Goal: Information Seeking & Learning: Learn about a topic

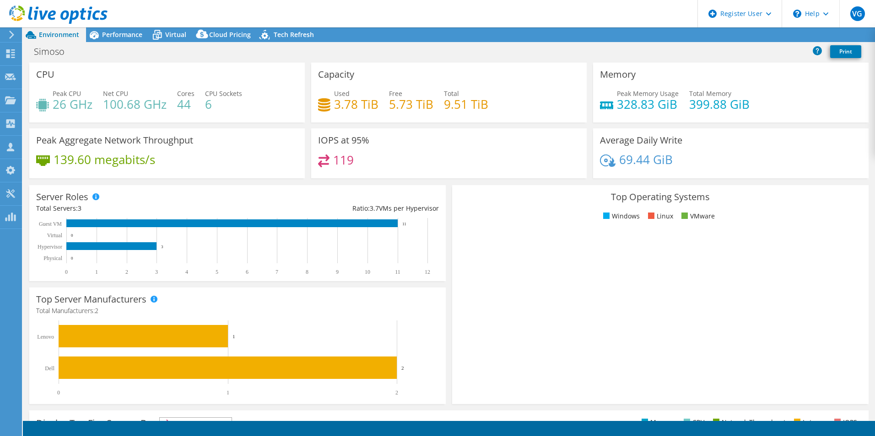
select select "SouthAmerica"
select select "USD"
click at [25, 79] on div "Request Capture" at bounding box center [51, 77] width 61 height 23
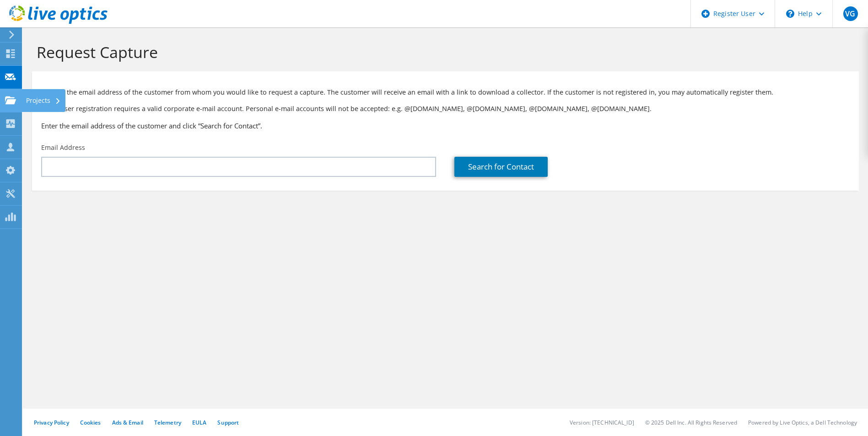
click at [11, 100] on use at bounding box center [10, 100] width 11 height 8
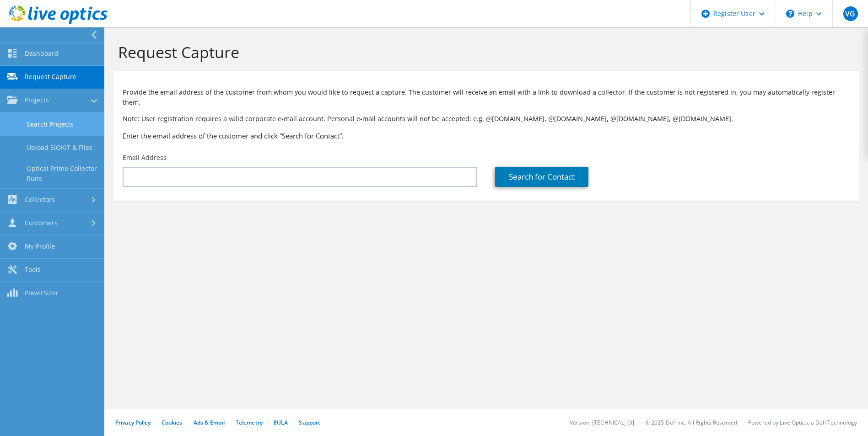
click at [37, 120] on link "Search Projects" at bounding box center [52, 124] width 104 height 23
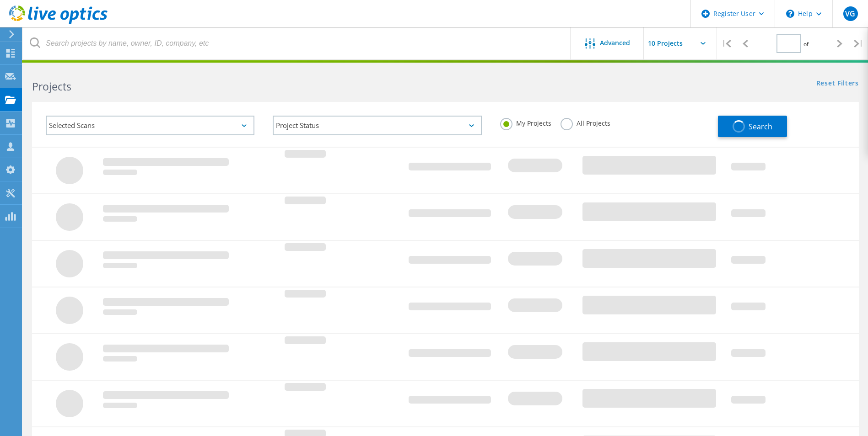
type input "1"
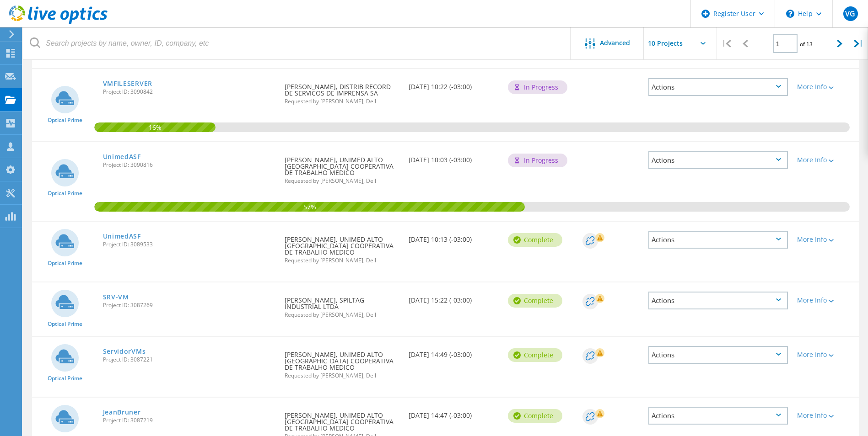
scroll to position [229, 0]
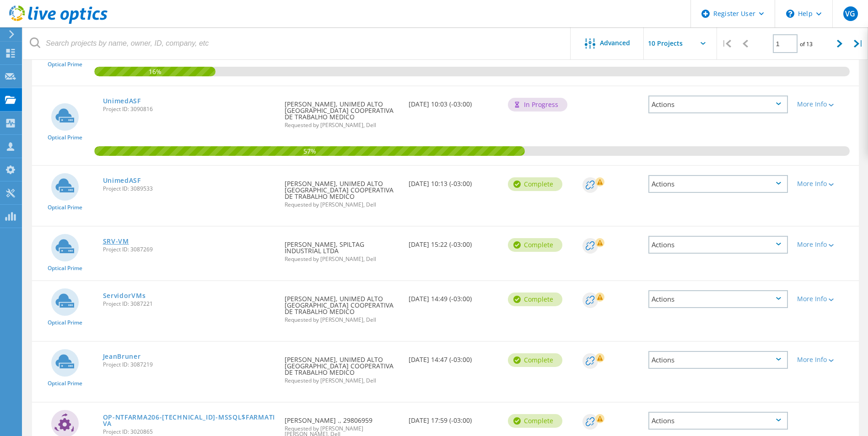
click at [113, 239] on link "SRV-VM" at bounding box center [116, 241] width 26 height 6
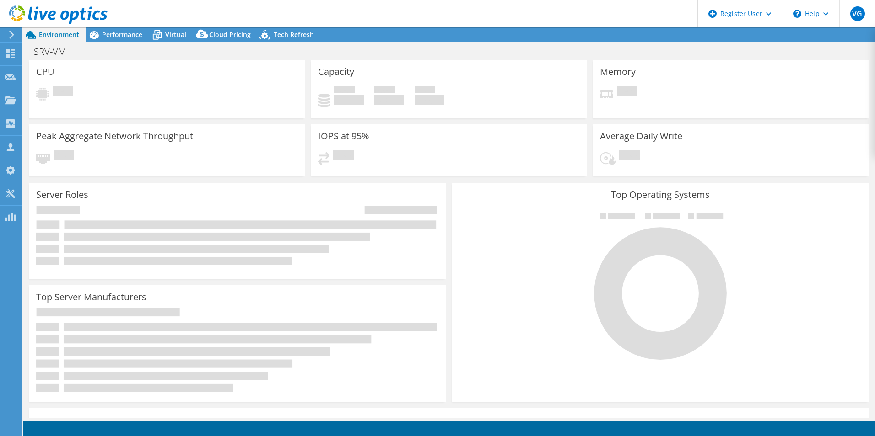
select select "USD"
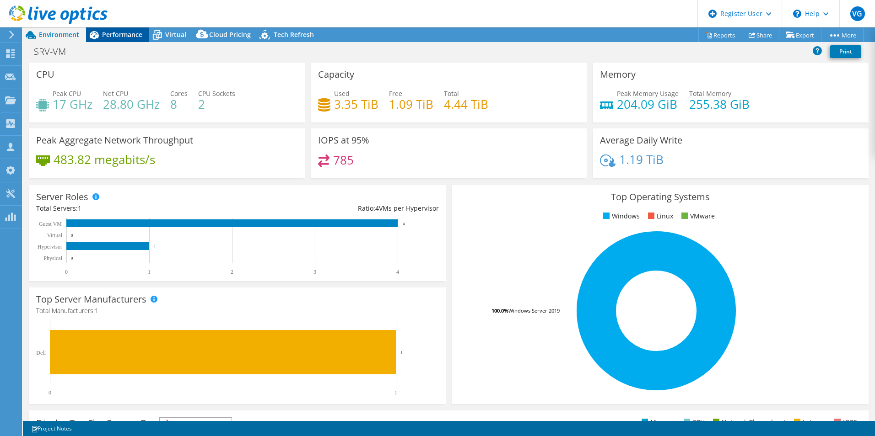
click at [121, 37] on span "Performance" at bounding box center [122, 34] width 40 height 9
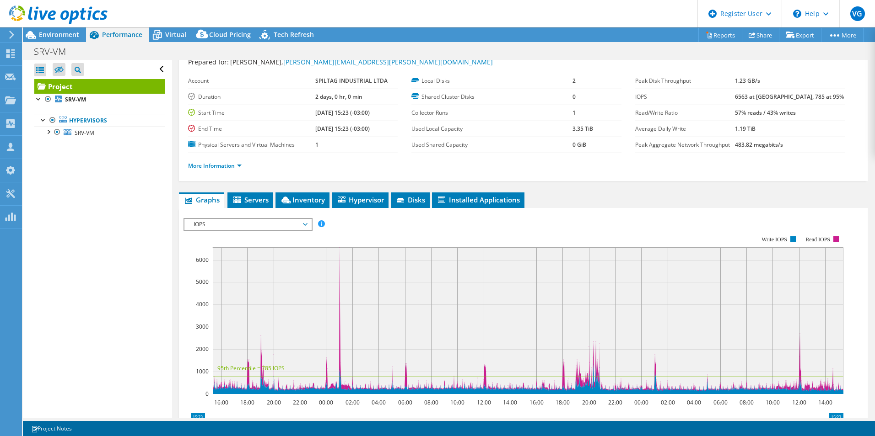
scroll to position [46, 0]
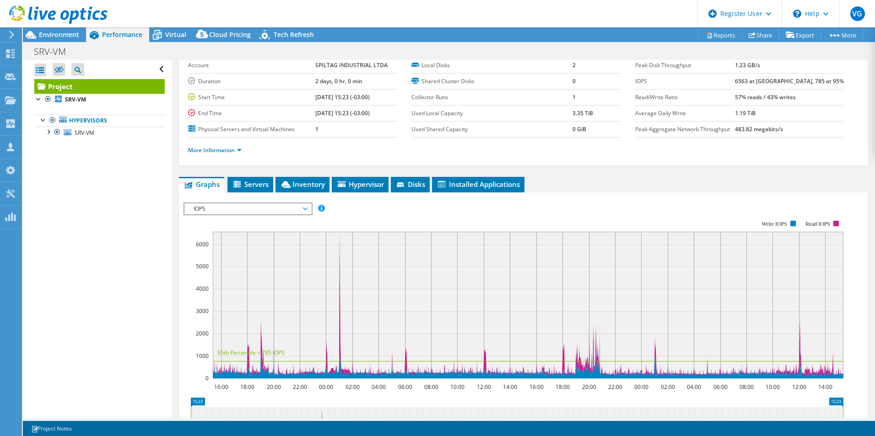
click at [229, 209] on span "IOPS" at bounding box center [248, 209] width 118 height 11
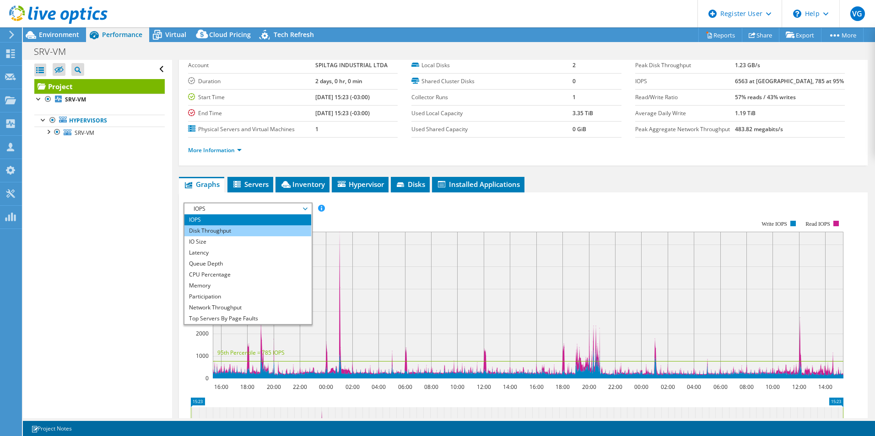
click at [233, 229] on li "Disk Throughput" at bounding box center [247, 231] width 127 height 11
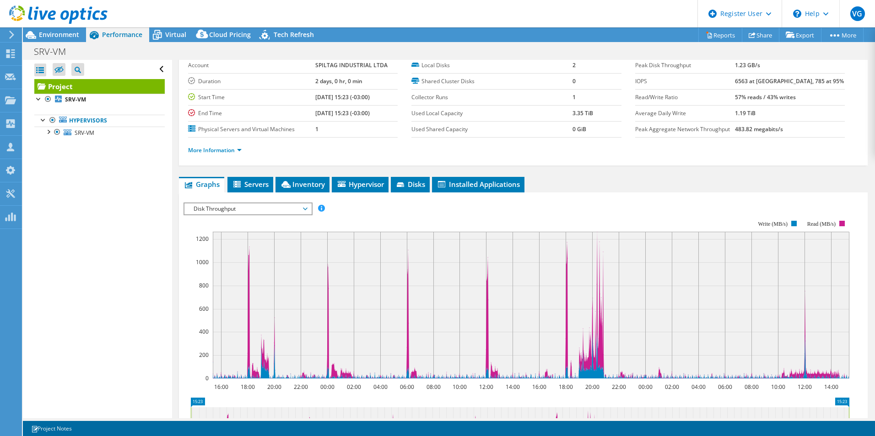
click at [231, 206] on span "Disk Throughput" at bounding box center [248, 209] width 118 height 11
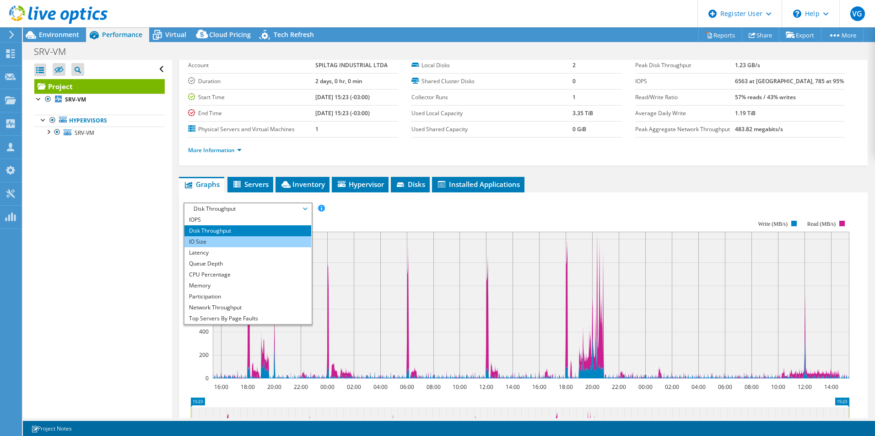
click at [234, 239] on li "IO Size" at bounding box center [247, 241] width 127 height 11
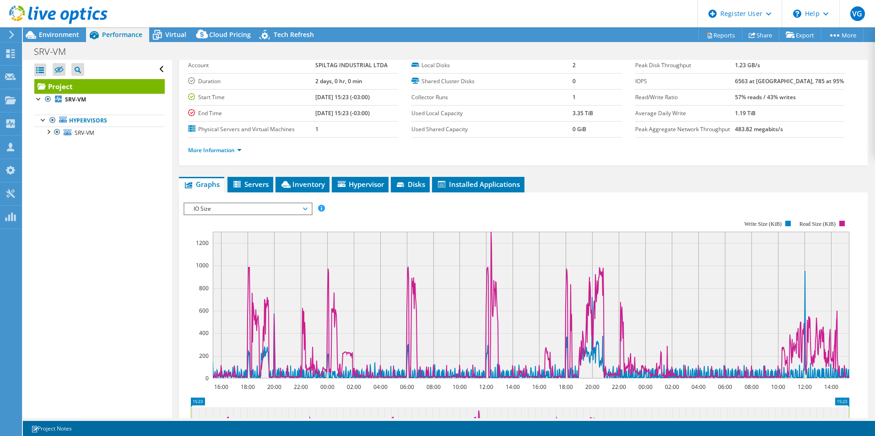
click at [231, 211] on span "IO Size" at bounding box center [248, 209] width 118 height 11
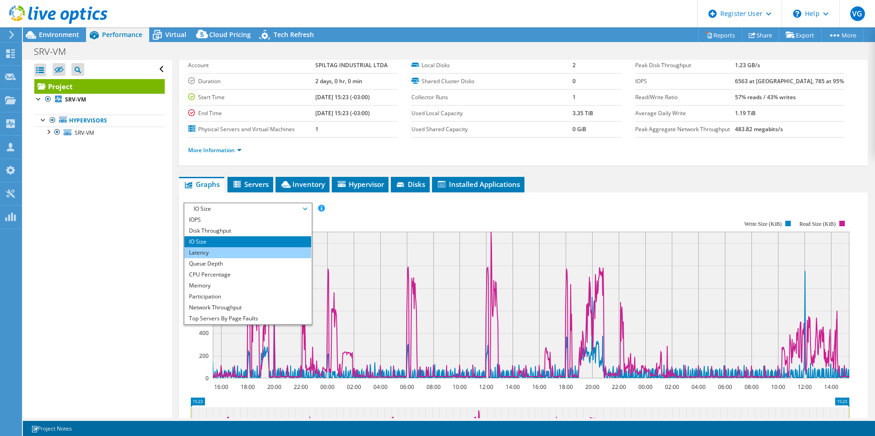
click at [228, 251] on li "Latency" at bounding box center [247, 252] width 127 height 11
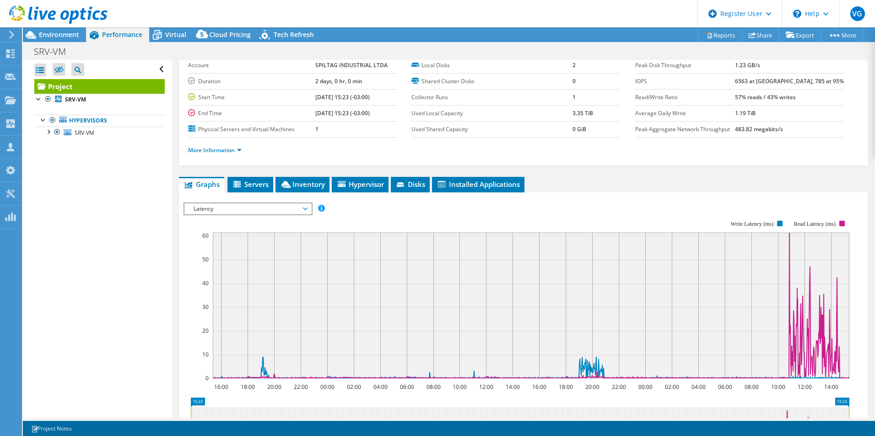
click at [217, 212] on span "Latency" at bounding box center [248, 209] width 118 height 11
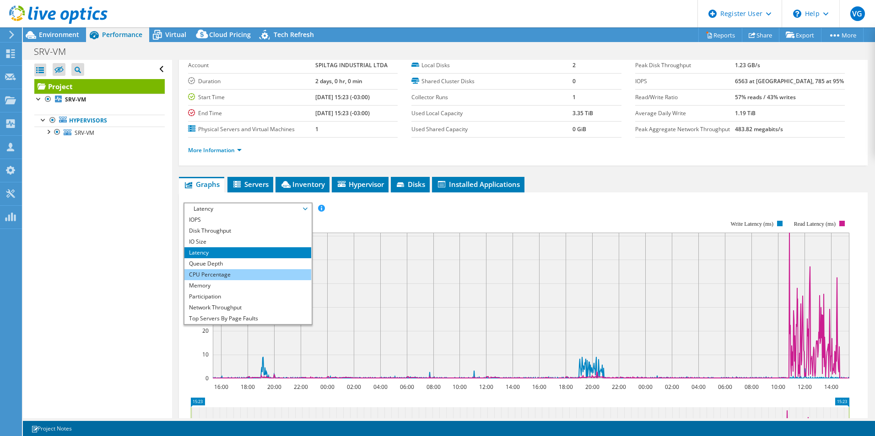
click at [224, 270] on li "CPU Percentage" at bounding box center [247, 274] width 127 height 11
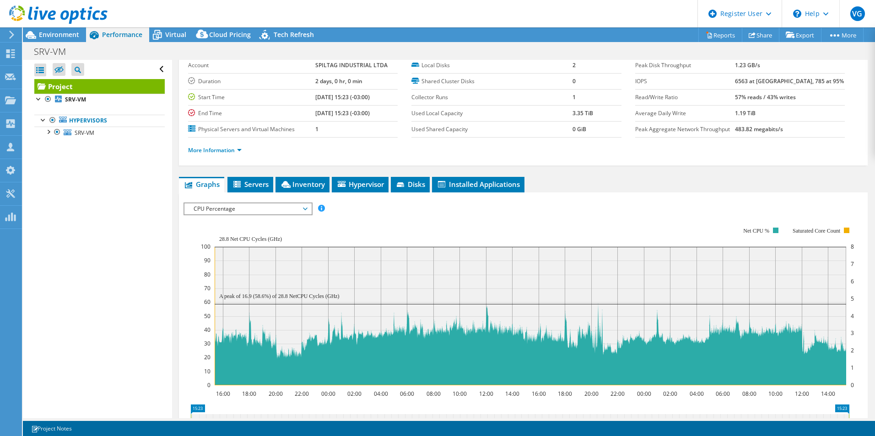
click at [225, 209] on span "CPU Percentage" at bounding box center [248, 209] width 118 height 11
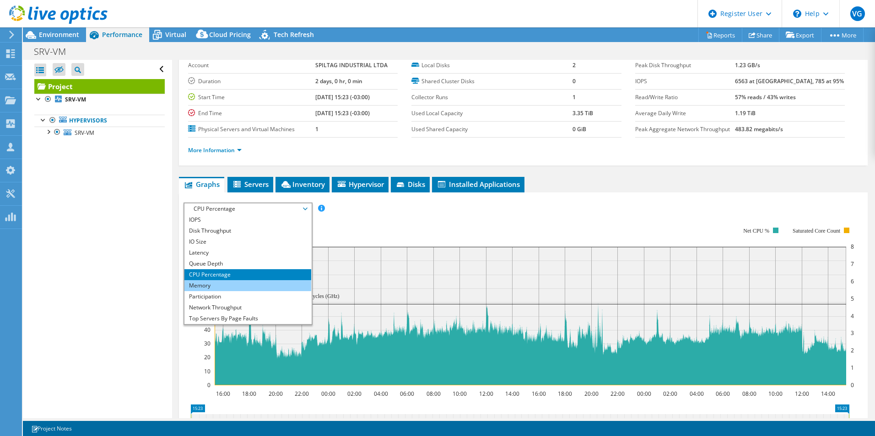
click at [206, 284] on li "Memory" at bounding box center [247, 285] width 127 height 11
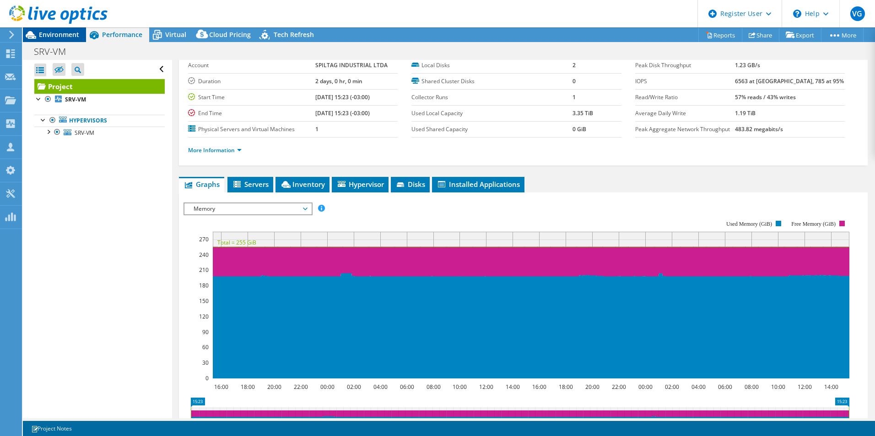
click at [64, 32] on span "Environment" at bounding box center [59, 34] width 40 height 9
